Goal: Transaction & Acquisition: Purchase product/service

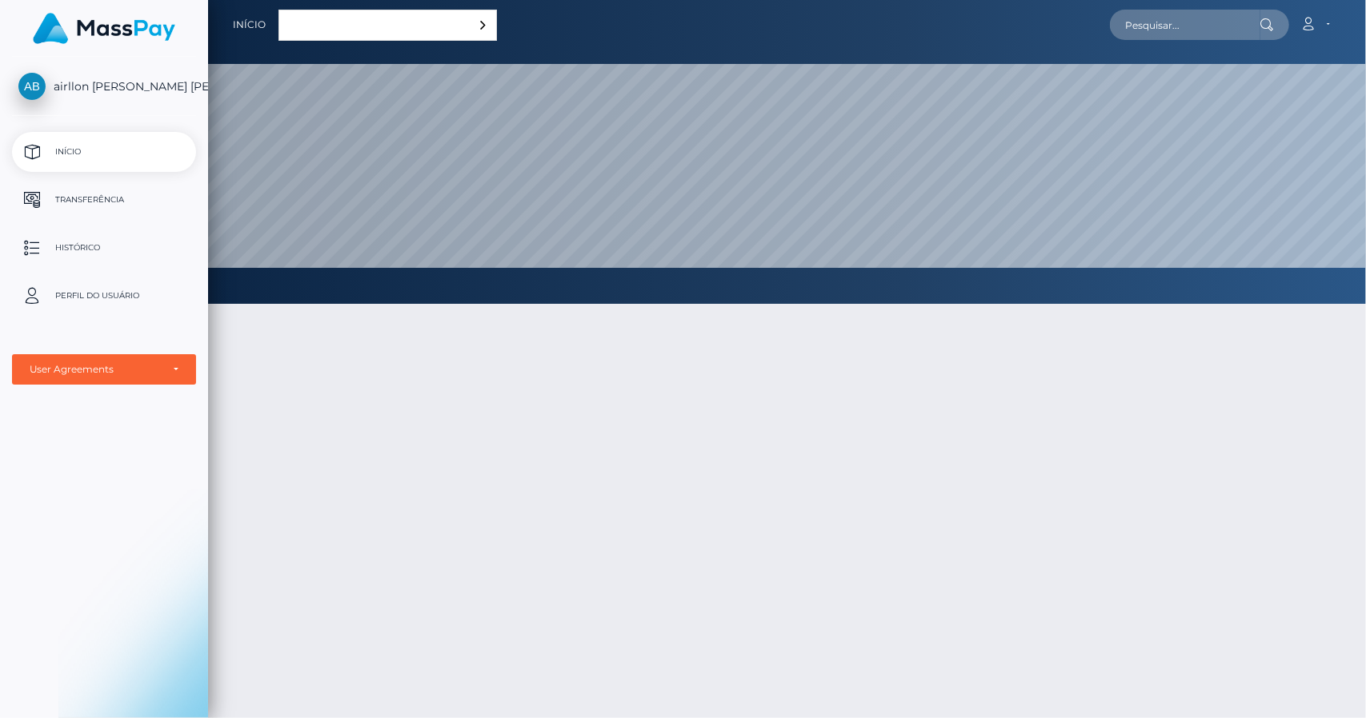
scroll to position [304, 1158]
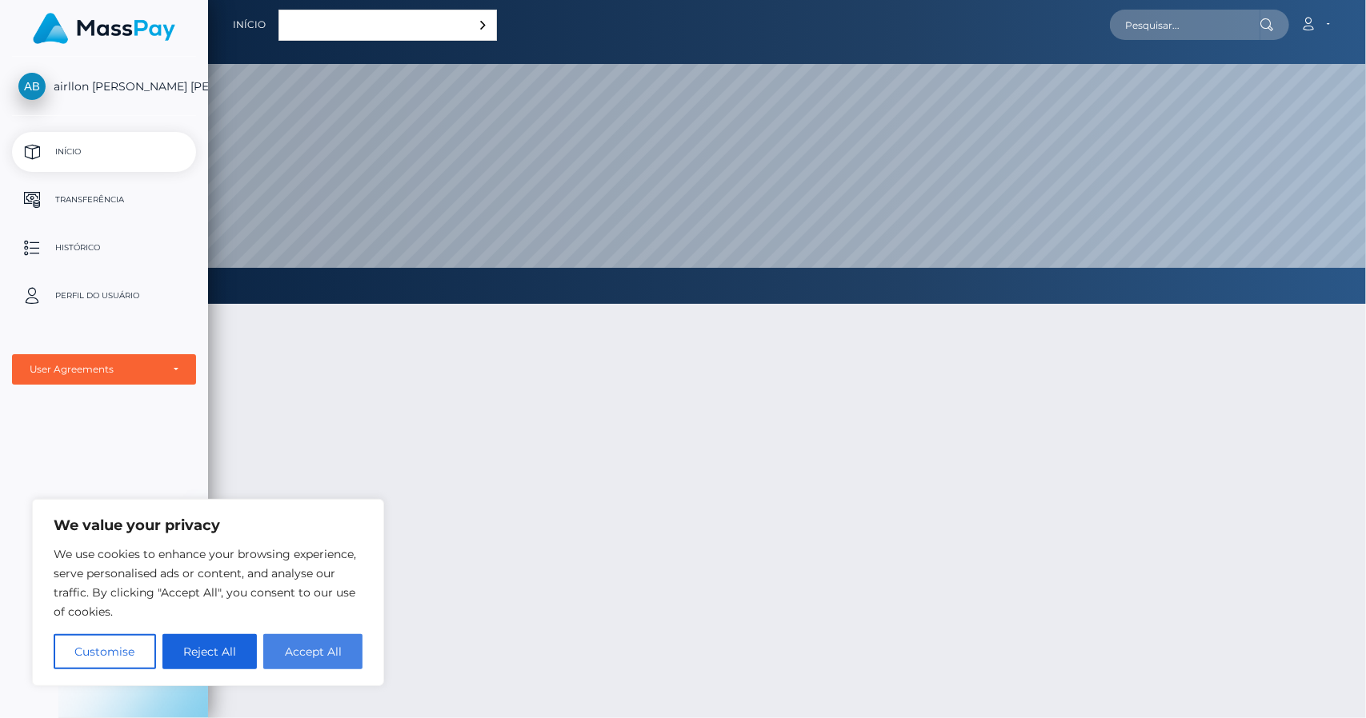
click at [328, 647] on button "Accept All" at bounding box center [312, 651] width 99 height 35
checkbox input "true"
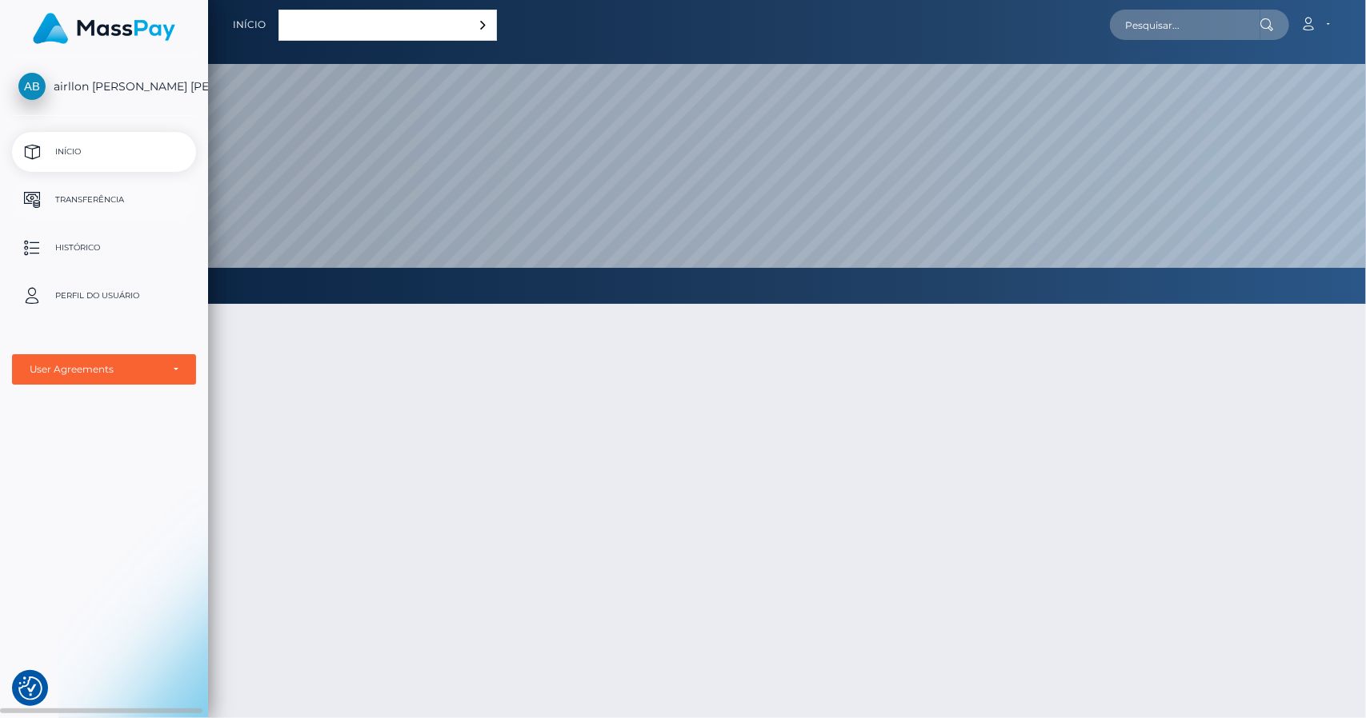
click at [138, 214] on link "Transferência" at bounding box center [104, 200] width 184 height 40
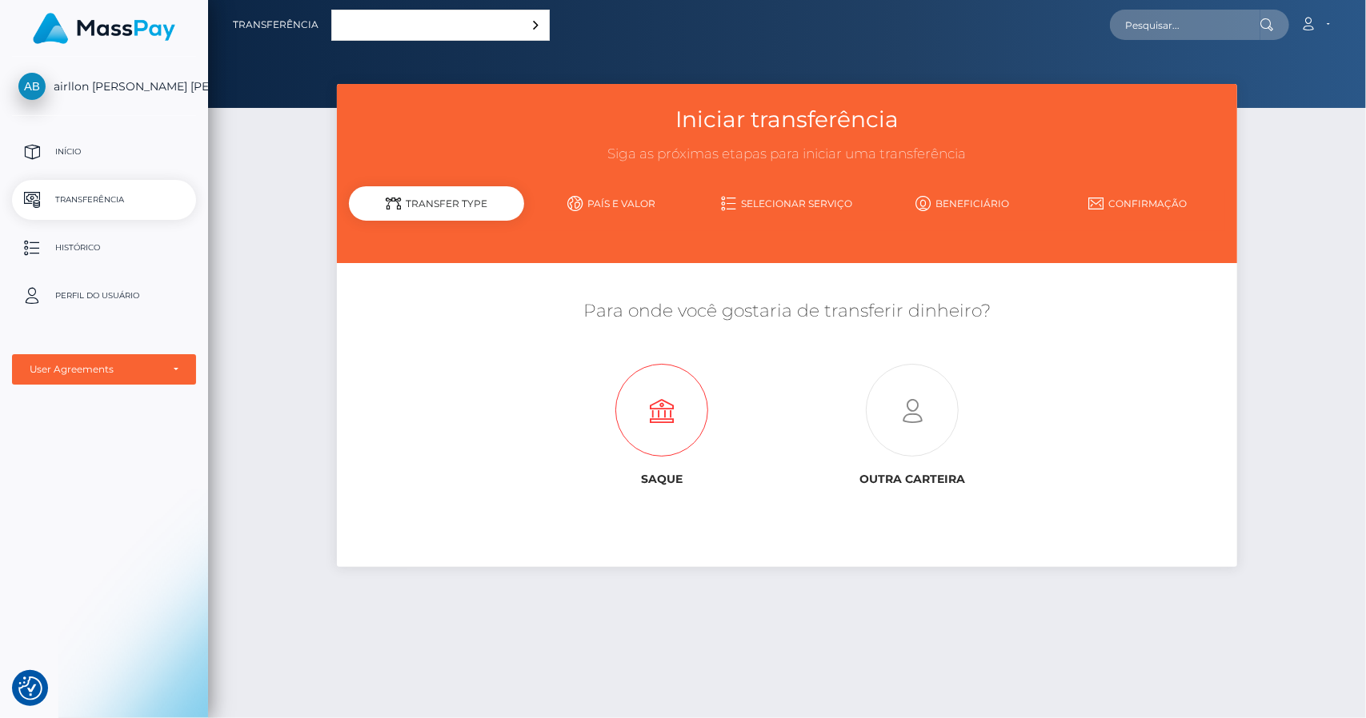
click at [675, 410] on icon at bounding box center [662, 411] width 250 height 93
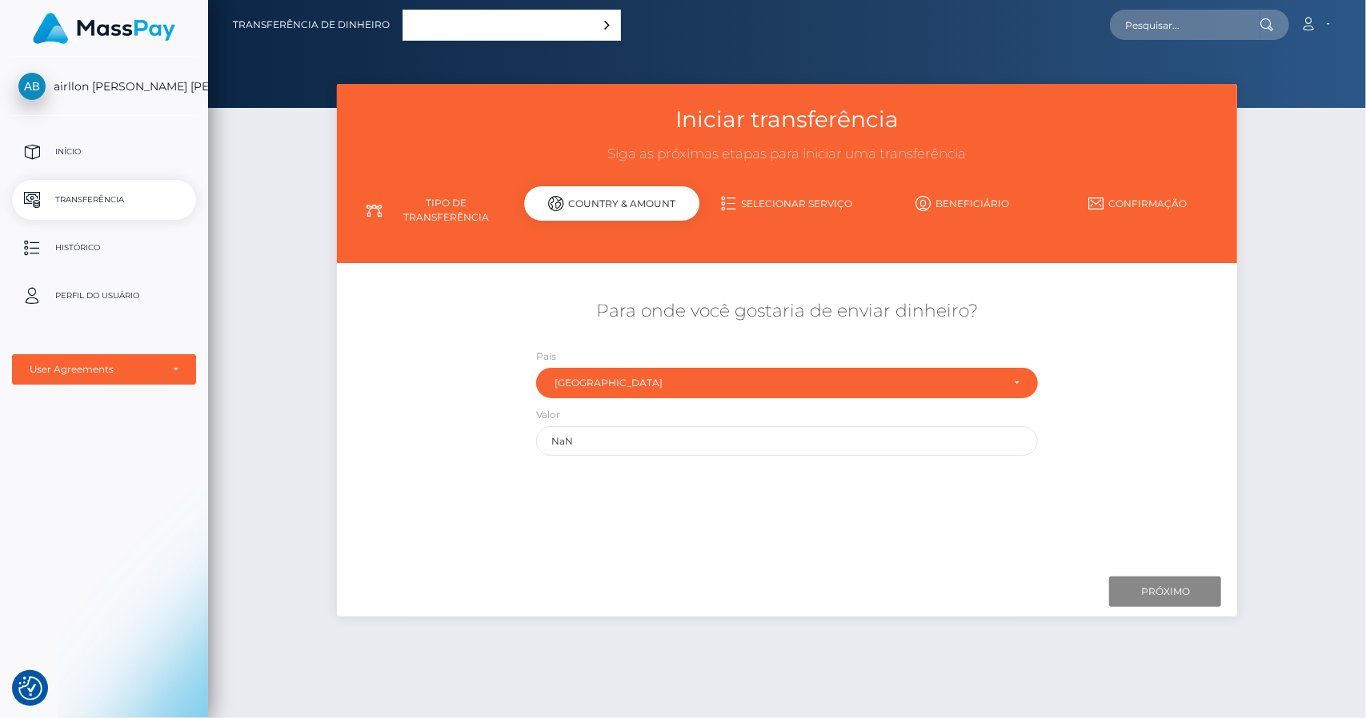
click at [622, 558] on div "Para onde você gostaria de enviar dinheiro? País Abkhazia Afeganistão Albânia A…" at bounding box center [787, 417] width 877 height 284
click at [606, 446] on input "NaN" at bounding box center [787, 441] width 502 height 30
click at [774, 380] on div "Brazil" at bounding box center [777, 383] width 446 height 13
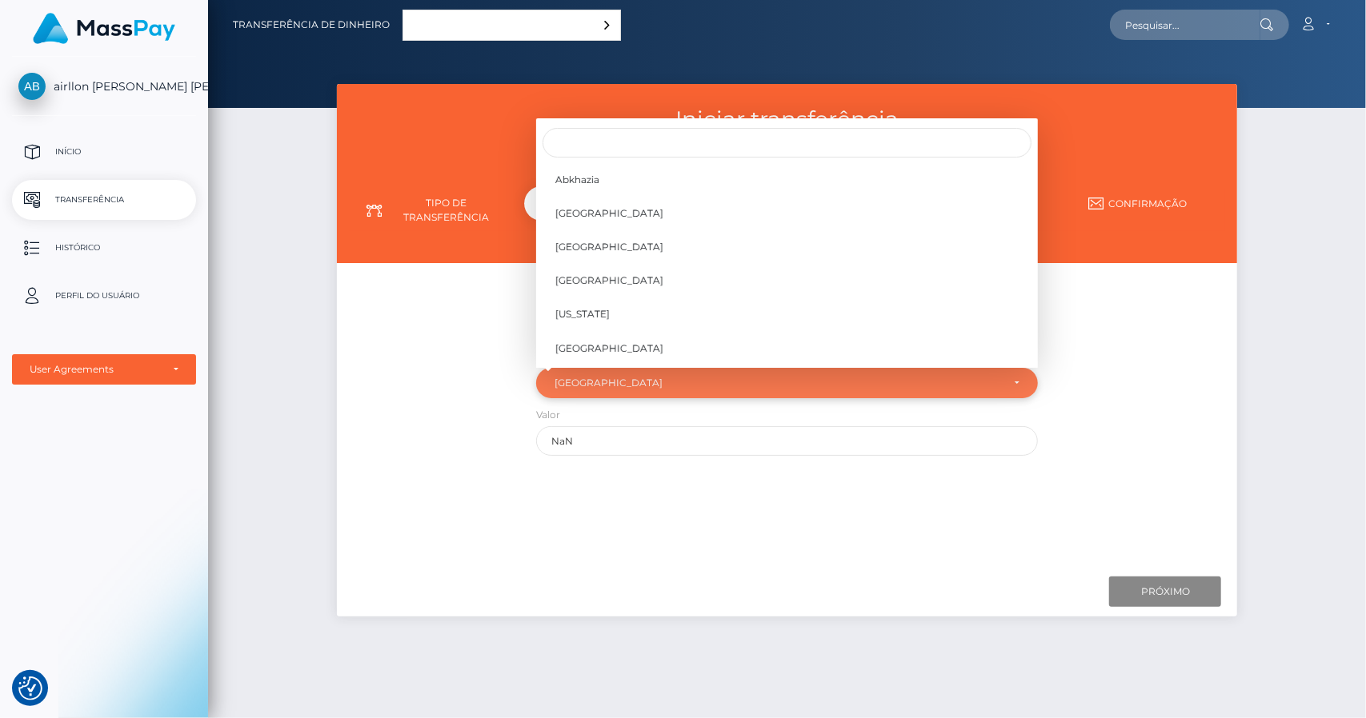
scroll to position [770, 0]
click at [774, 380] on div "Brazil" at bounding box center [777, 383] width 446 height 13
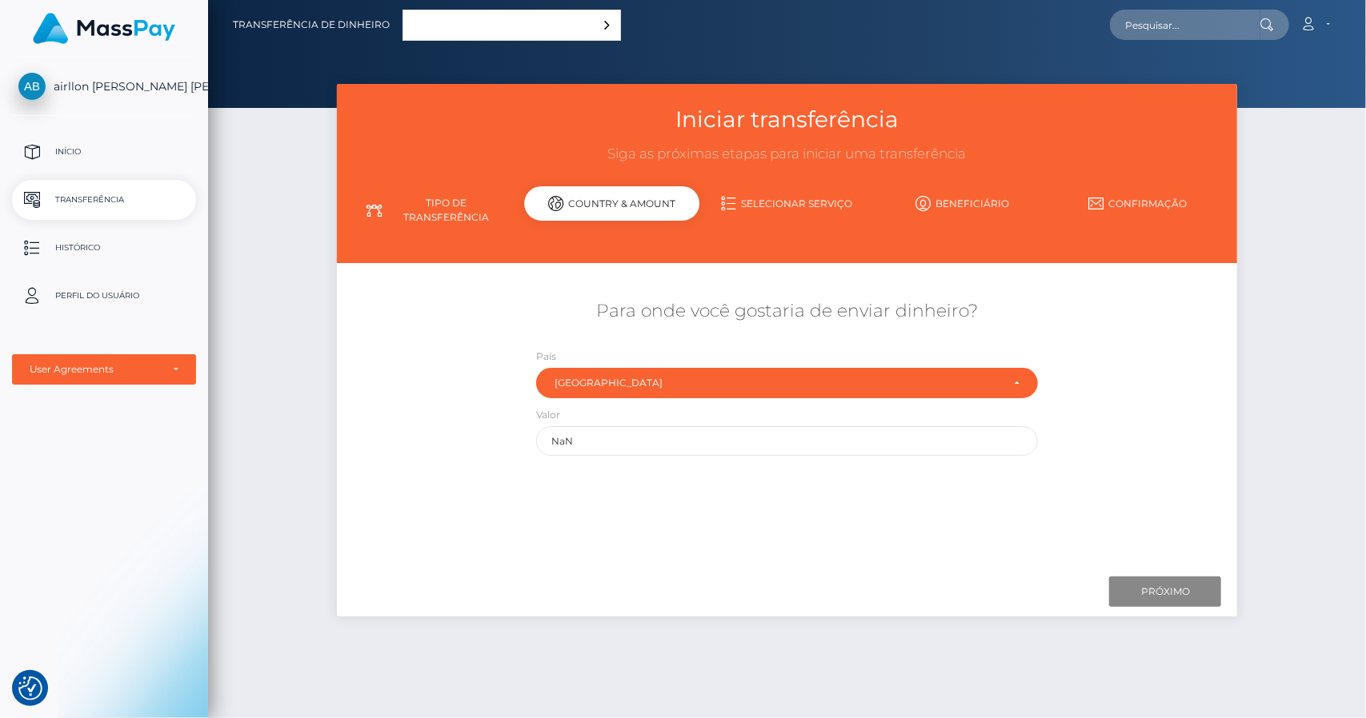
click at [777, 207] on link "Selecionar serviço" at bounding box center [786, 204] width 175 height 28
click at [768, 209] on link "Selecionar serviço" at bounding box center [786, 204] width 175 height 28
click at [460, 212] on link "Tipo de transferência" at bounding box center [436, 211] width 175 height 42
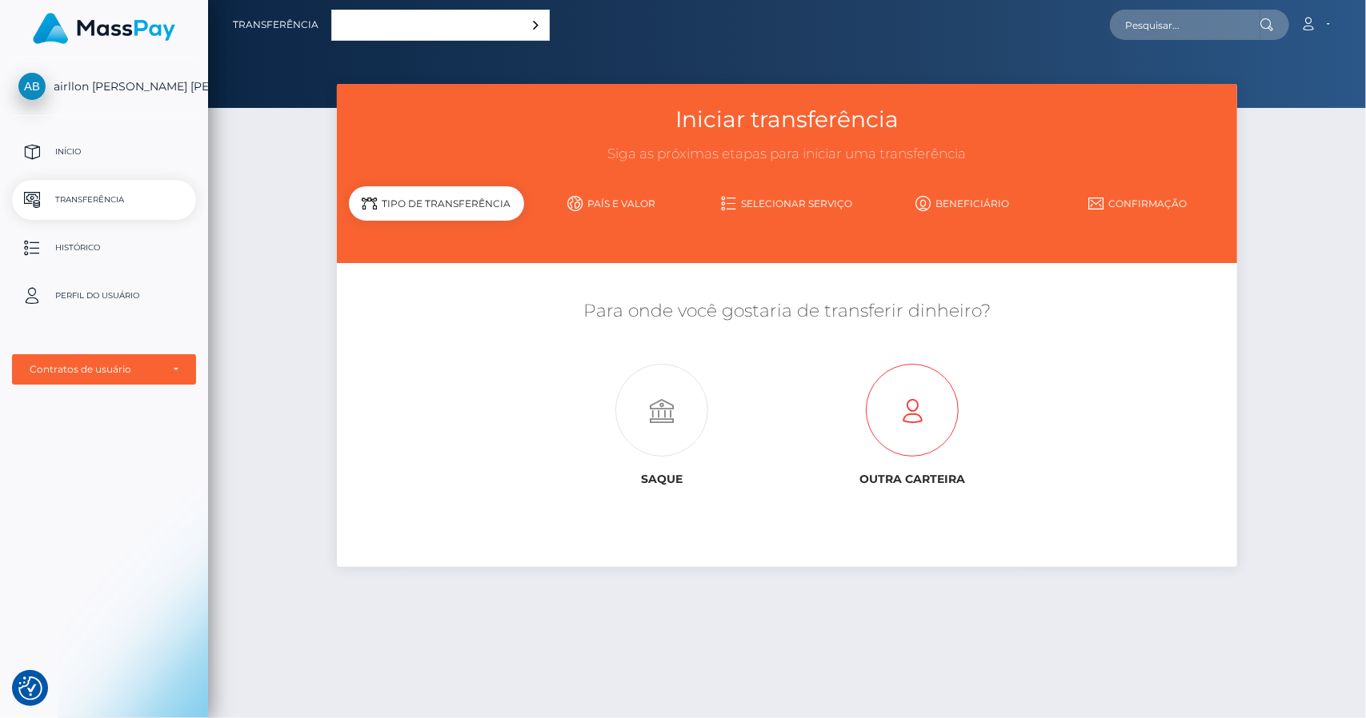
click at [934, 407] on icon at bounding box center [911, 411] width 250 height 93
click at [782, 205] on link "Selecionar serviço" at bounding box center [786, 204] width 175 height 28
click at [144, 370] on div "Contratos de usuário" at bounding box center [95, 369] width 131 height 13
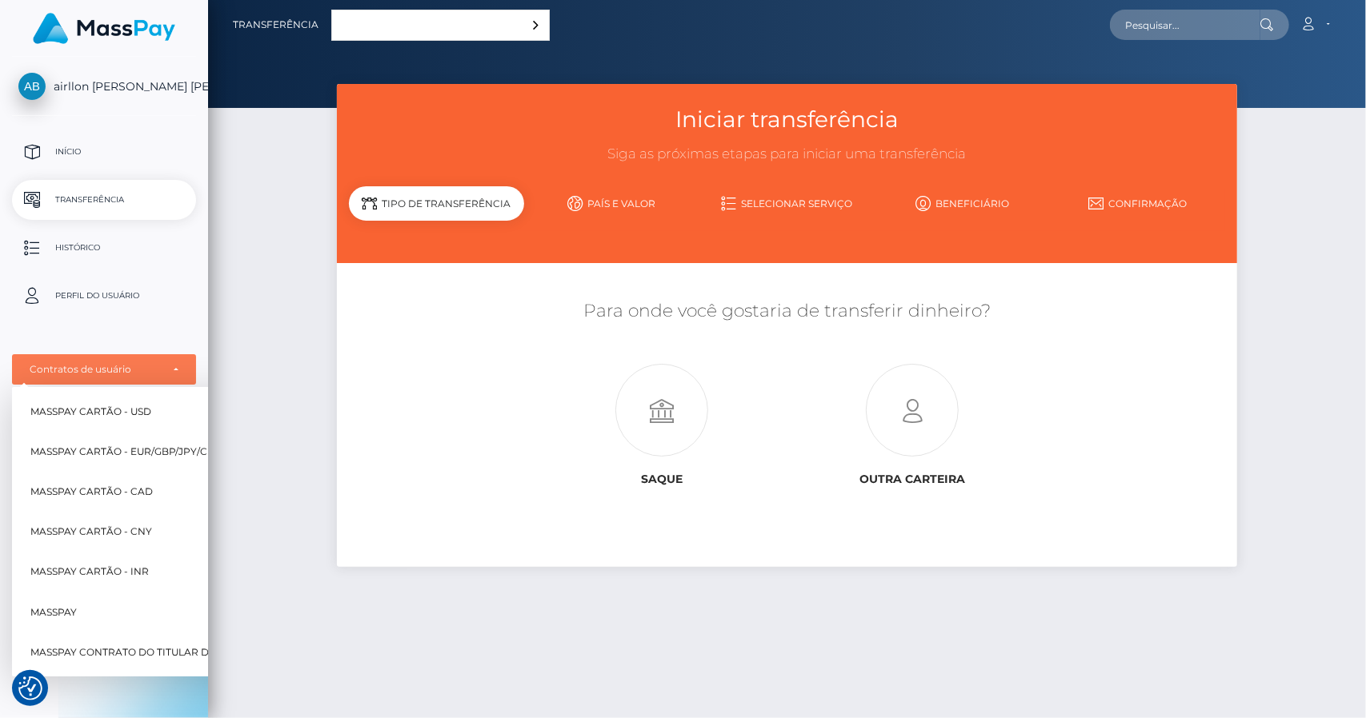
click at [302, 576] on div "Iniciar transferência Siga as próximas etapas para iniciar uma transferência Ti…" at bounding box center [787, 394] width 1158 height 620
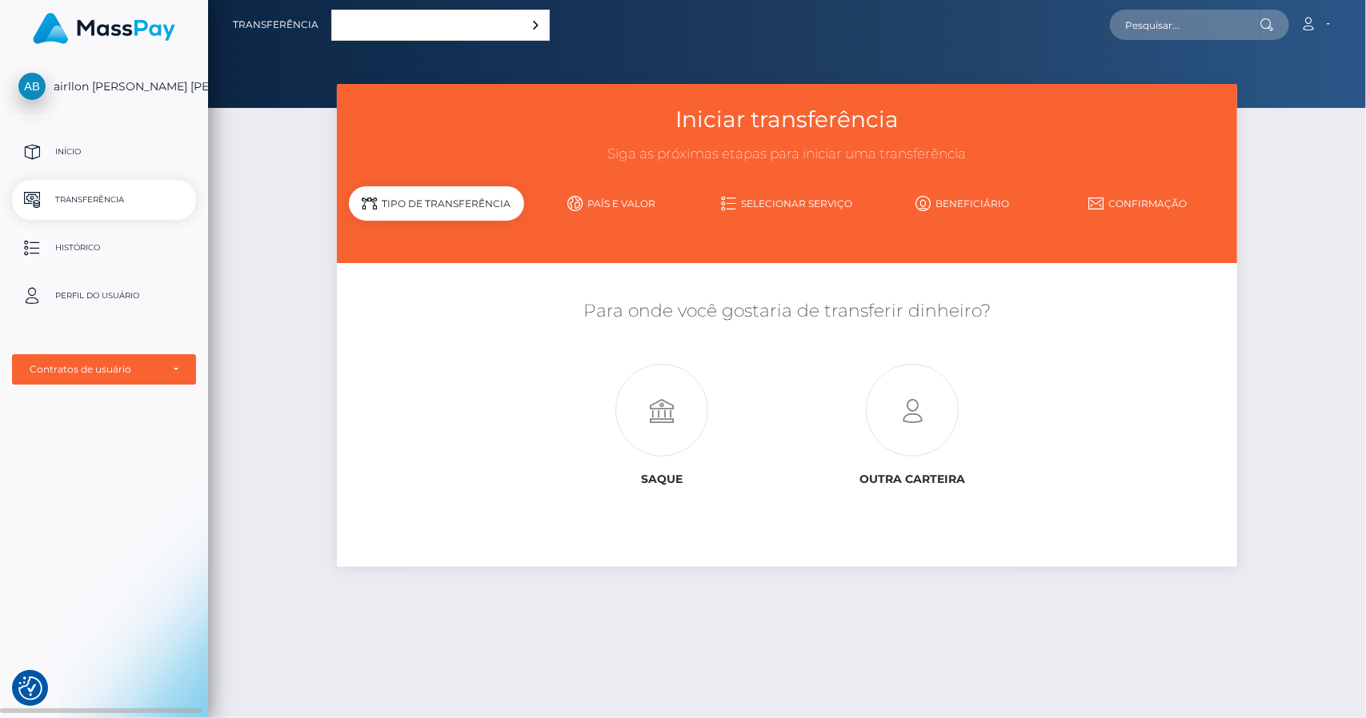
click at [98, 249] on p "Histórico" at bounding box center [103, 248] width 171 height 24
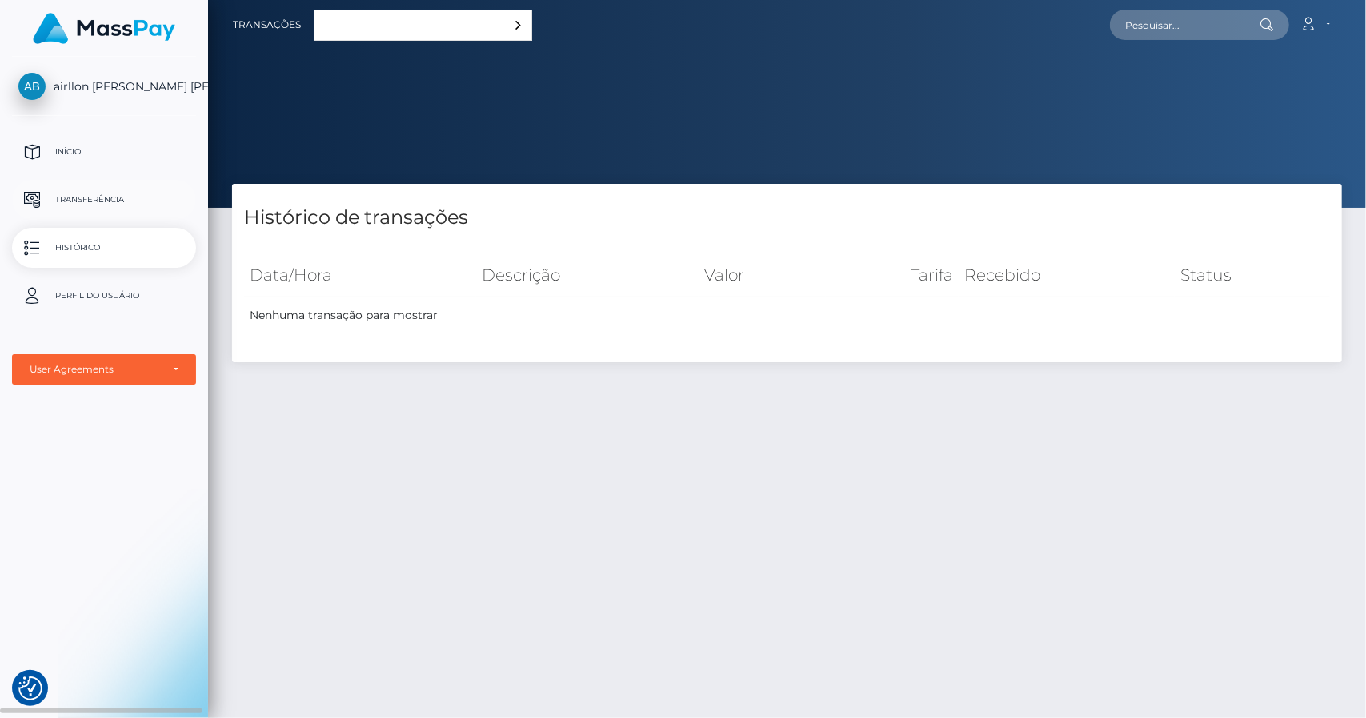
click at [86, 190] on p "Transferência" at bounding box center [103, 200] width 171 height 24
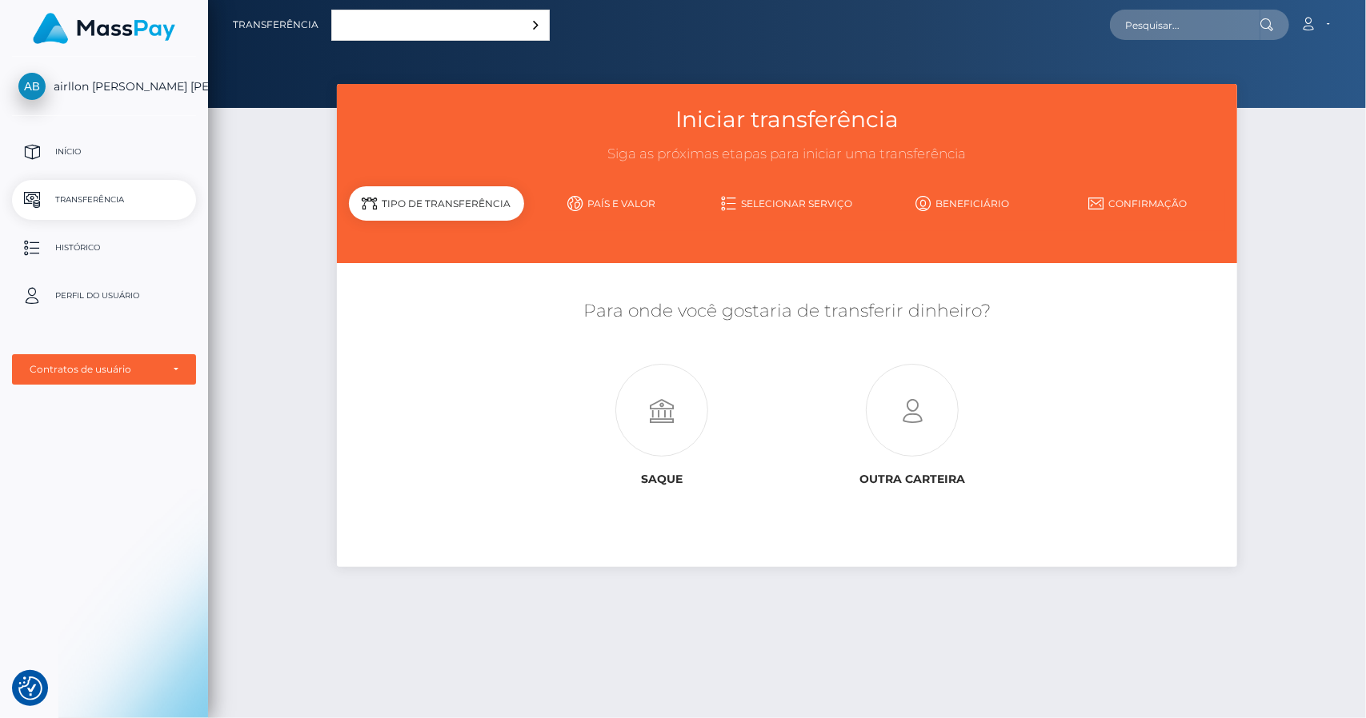
click at [981, 210] on link "Beneficiário" at bounding box center [961, 204] width 175 height 28
click at [978, 198] on link "Beneficiário" at bounding box center [961, 204] width 175 height 28
click at [1132, 196] on link "Confirmação" at bounding box center [1137, 204] width 175 height 28
click at [768, 196] on link "Selecionar serviço" at bounding box center [786, 204] width 175 height 28
click at [645, 199] on link "País e valor" at bounding box center [611, 204] width 175 height 28
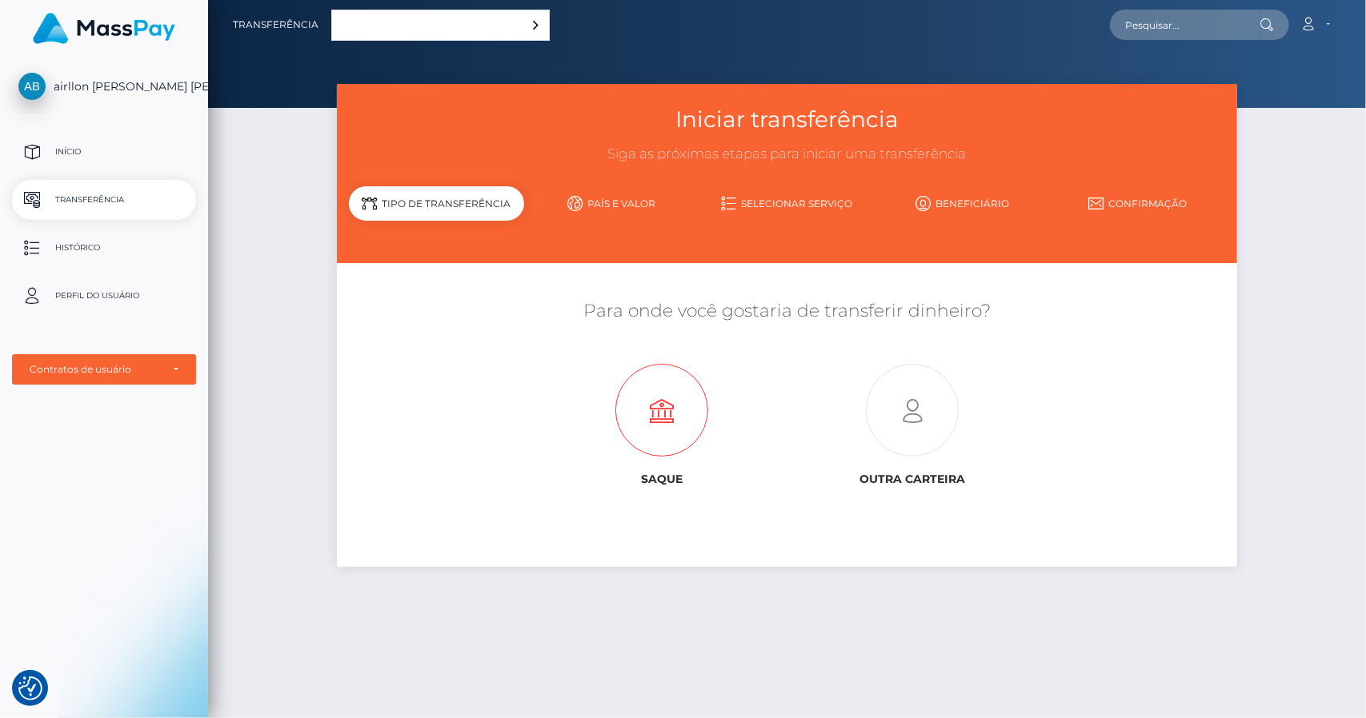
click at [653, 440] on icon at bounding box center [662, 411] width 250 height 93
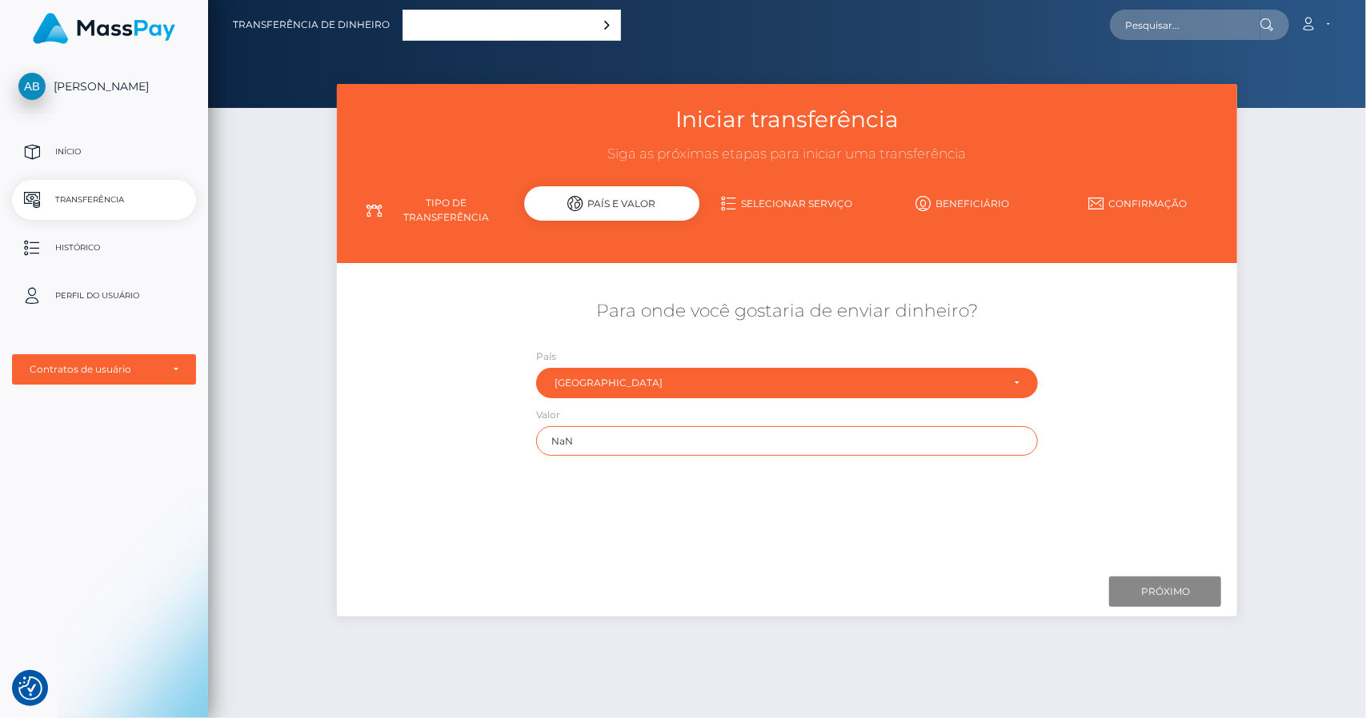
click at [653, 438] on input "NaN" at bounding box center [787, 441] width 502 height 30
drag, startPoint x: 637, startPoint y: 436, endPoint x: 460, endPoint y: 434, distance: 176.8
click at [457, 431] on div "Para onde você gostaria de enviar dinheiro? País Abkhazia Afeganistão Albânia […" at bounding box center [787, 377] width 901 height 173
click at [1136, 580] on input "Próximo" at bounding box center [1165, 592] width 112 height 30
click at [1136, 582] on input "Próximo" at bounding box center [1165, 592] width 112 height 30
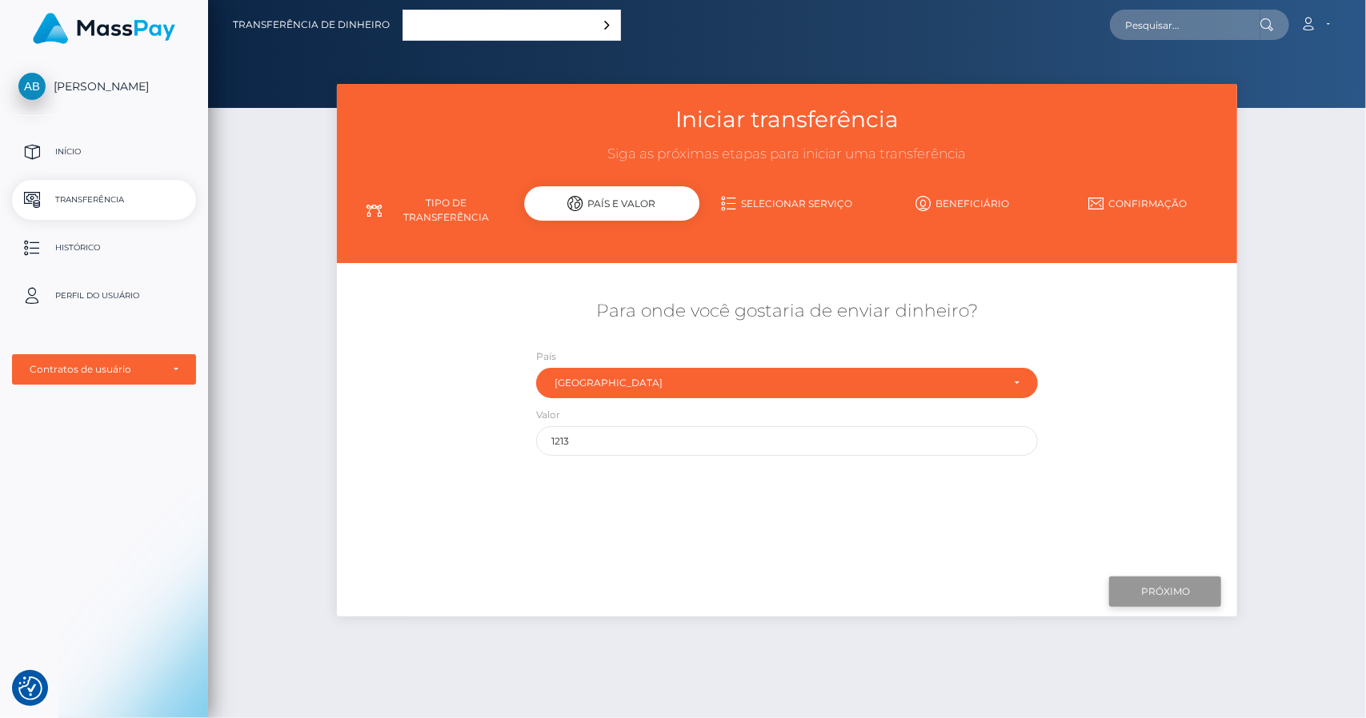
click at [1136, 583] on input "Próximo" at bounding box center [1165, 592] width 112 height 30
drag, startPoint x: 637, startPoint y: 458, endPoint x: 513, endPoint y: 431, distance: 127.0
click at [513, 431] on div "Para onde você gostaria de enviar dinheiro? País Abkhazia Afeganistão Albânia […" at bounding box center [787, 377] width 901 height 173
drag, startPoint x: 568, startPoint y: 438, endPoint x: 513, endPoint y: 432, distance: 55.5
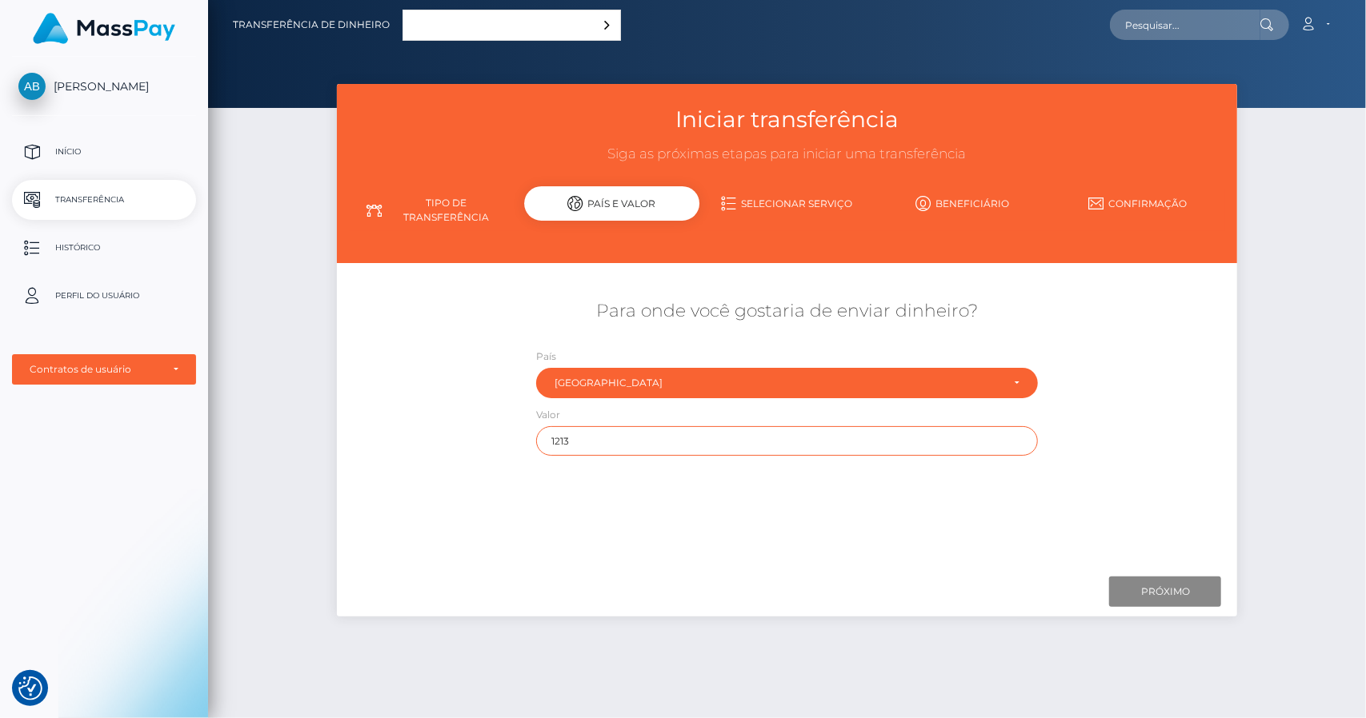
click at [514, 432] on div "Para onde você gostaria de enviar dinheiro? País Abkhazia Afeganistão Albânia […" at bounding box center [787, 377] width 901 height 173
type input "1"
drag, startPoint x: 1158, startPoint y: 569, endPoint x: 1160, endPoint y: 591, distance: 22.5
click at [1158, 570] on div "Próximo Acabamento Anterior" at bounding box center [787, 592] width 901 height 50
click at [1160, 591] on input "Próximo" at bounding box center [1165, 592] width 112 height 30
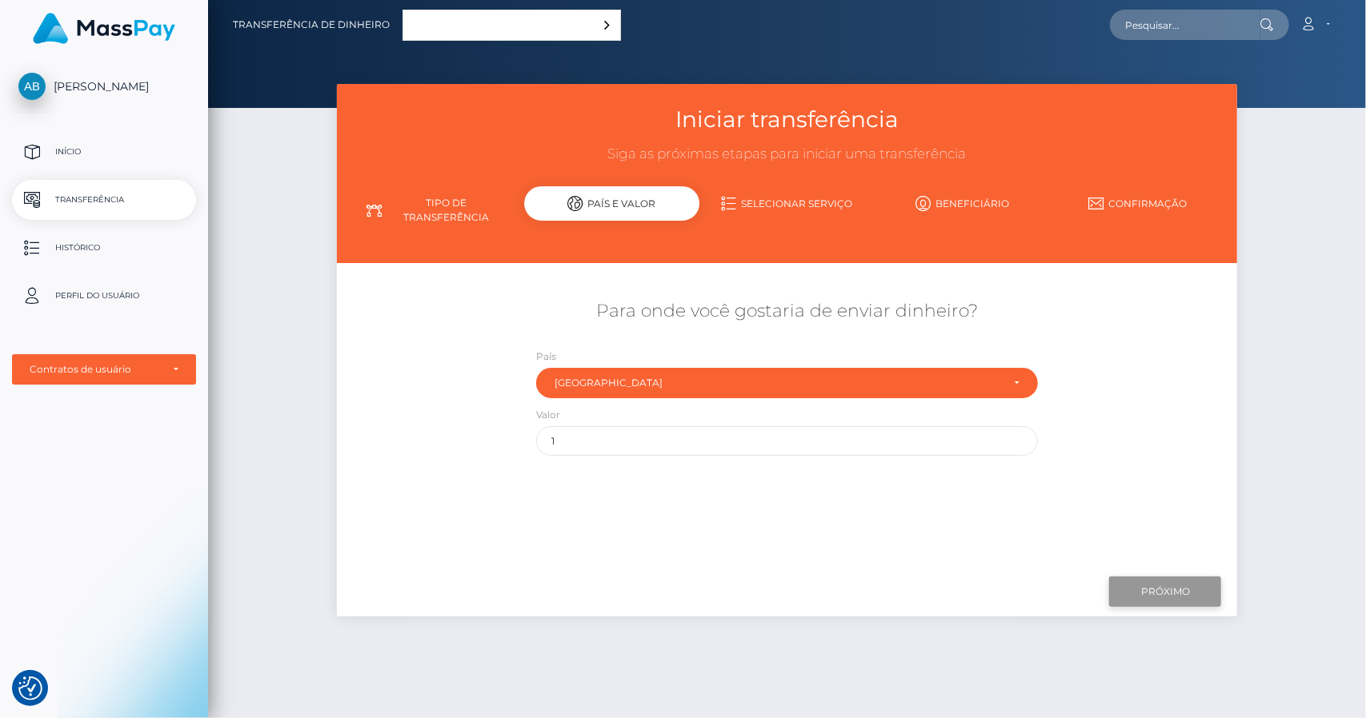
click at [1160, 591] on input "Próximo" at bounding box center [1165, 592] width 112 height 30
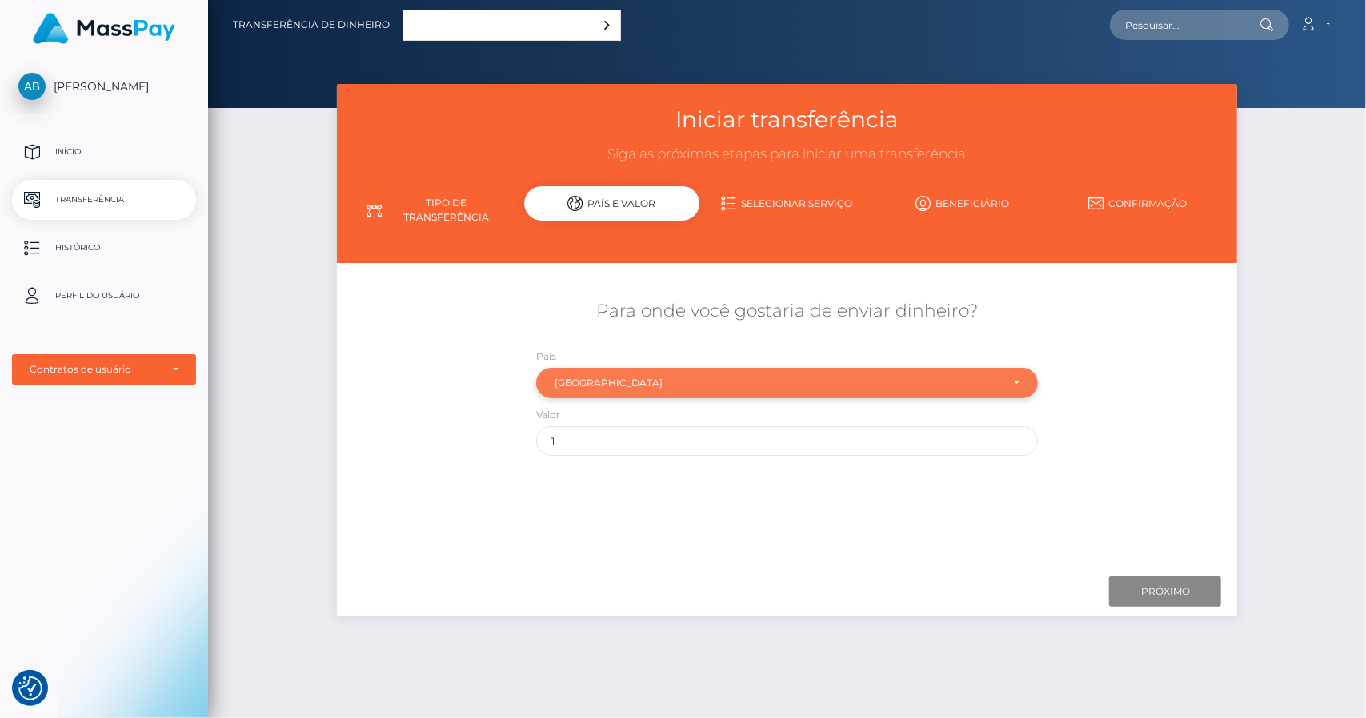
click at [651, 375] on div "[GEOGRAPHIC_DATA]" at bounding box center [787, 383] width 502 height 30
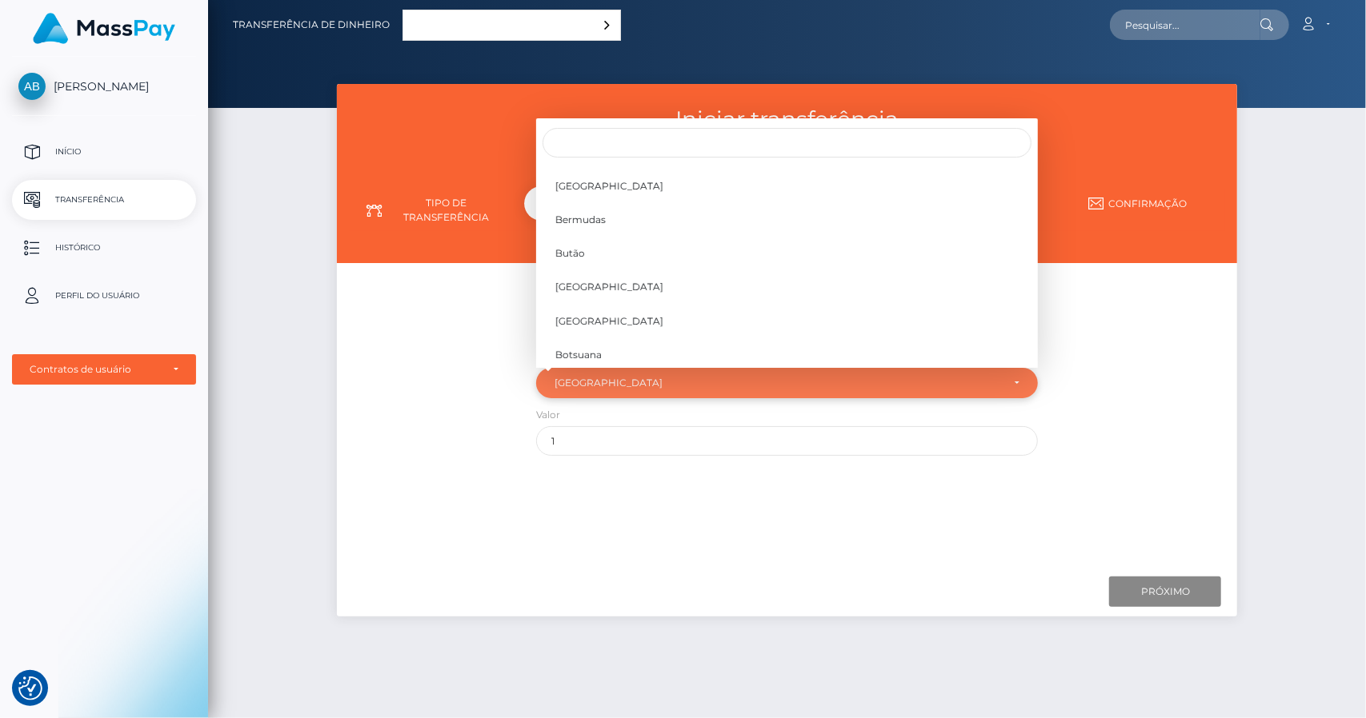
click at [652, 375] on div "[GEOGRAPHIC_DATA]" at bounding box center [787, 383] width 502 height 30
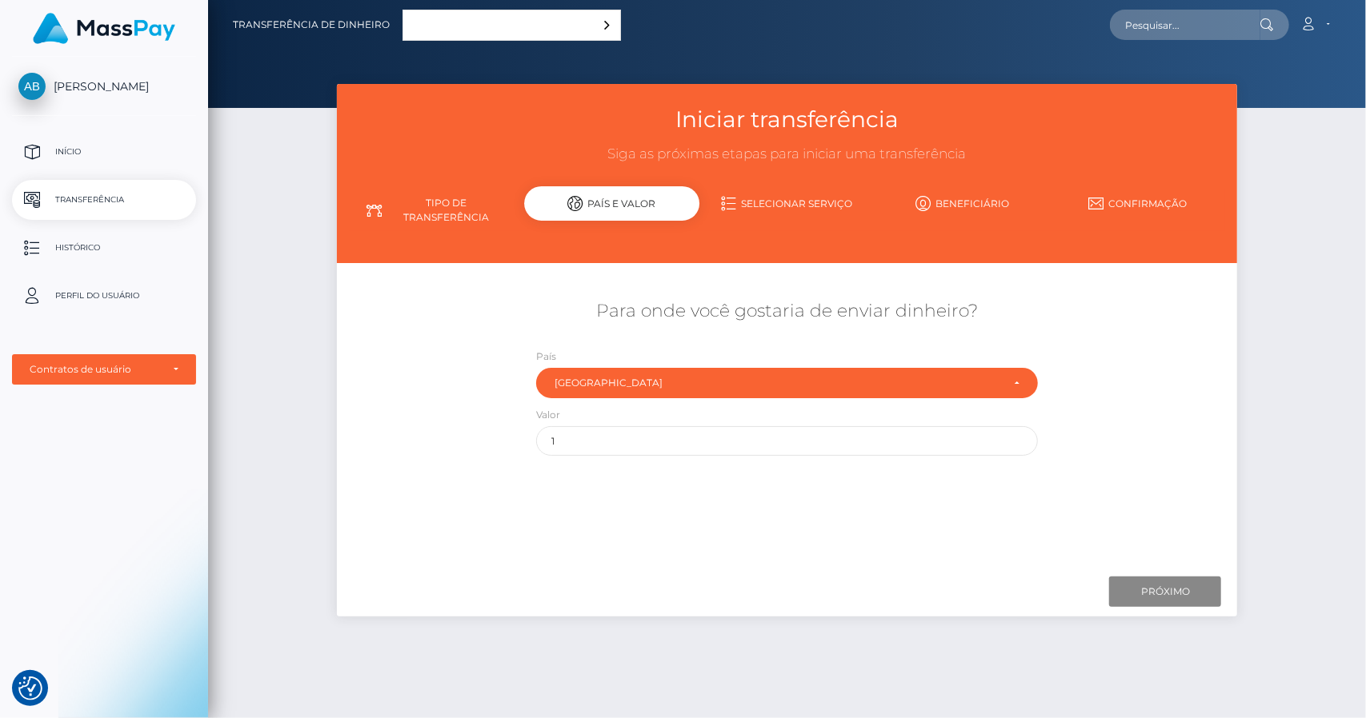
click at [802, 194] on link "Selecionar serviço" at bounding box center [786, 204] width 175 height 28
click at [428, 21] on link "Português ([GEOGRAPHIC_DATA])" at bounding box center [511, 25] width 217 height 30
click at [456, 23] on link "Português ([GEOGRAPHIC_DATA])" at bounding box center [511, 25] width 217 height 30
click at [315, 27] on link "Transferência de dinheiro" at bounding box center [311, 25] width 157 height 34
